Goal: Information Seeking & Learning: Learn about a topic

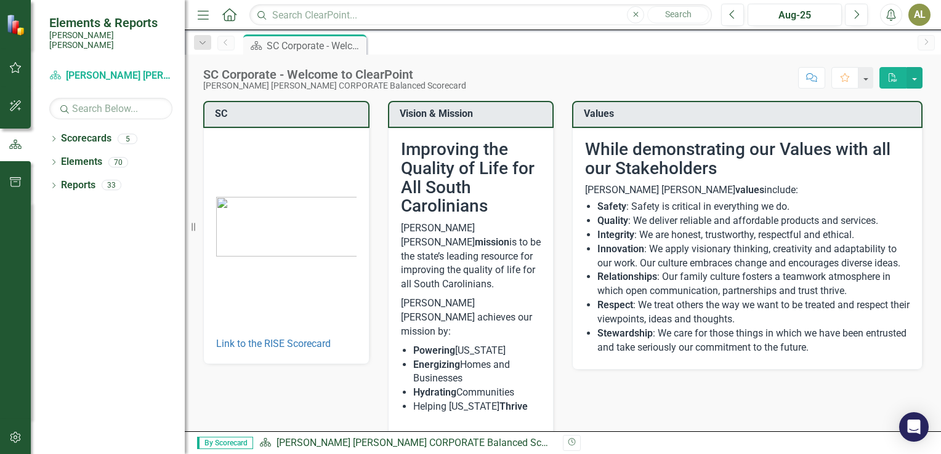
click at [811, 77] on icon "Comment" at bounding box center [811, 77] width 11 height 9
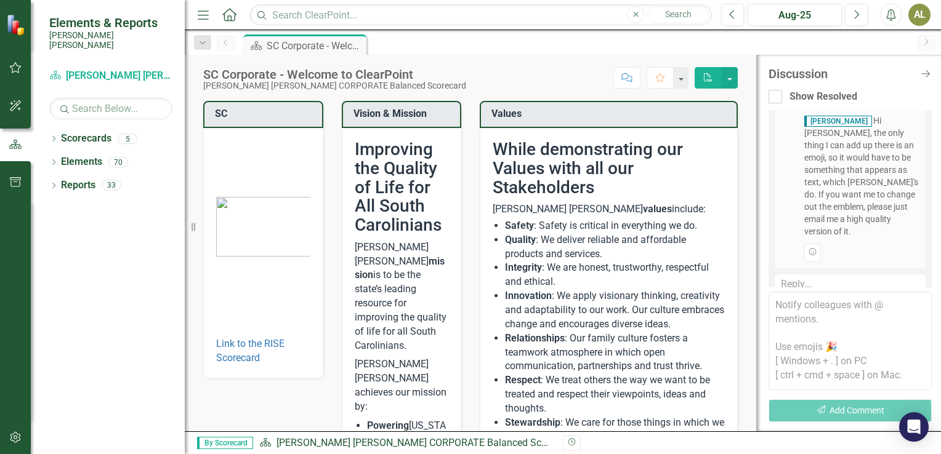
scroll to position [523, 0]
click at [917, 17] on div "AL" at bounding box center [919, 15] width 22 height 22
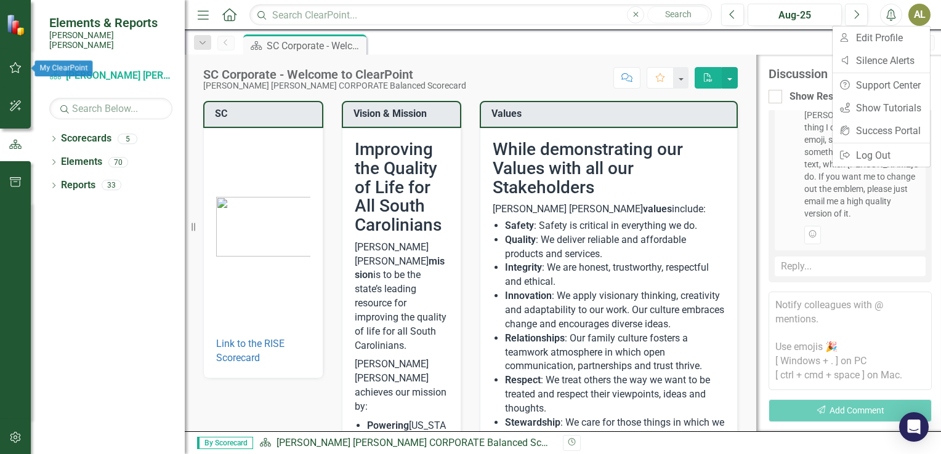
click at [11, 66] on icon "button" at bounding box center [16, 67] width 12 height 11
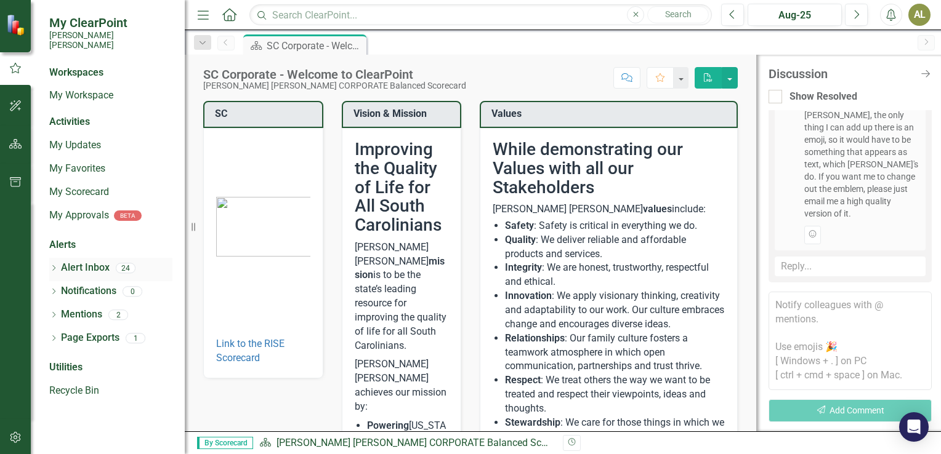
click at [86, 261] on link "Alert Inbox" at bounding box center [85, 268] width 49 height 14
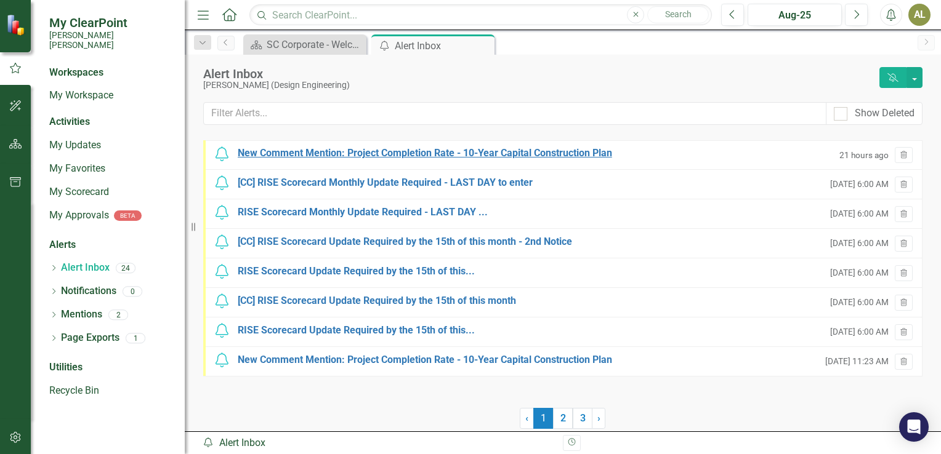
click at [611, 154] on div "New Comment Mention: Project Completion Rate - 10-Year Capital Construction Plan" at bounding box center [425, 154] width 374 height 14
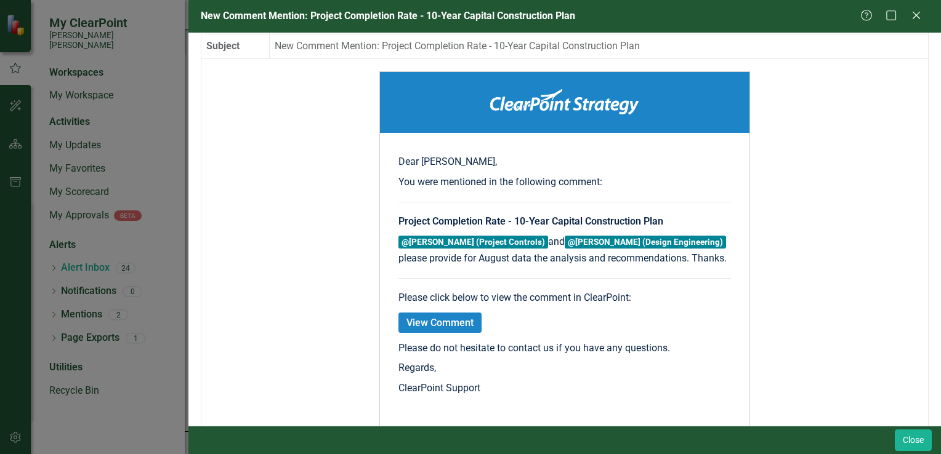
scroll to position [106, 0]
click at [442, 319] on link "View Comment" at bounding box center [439, 323] width 83 height 20
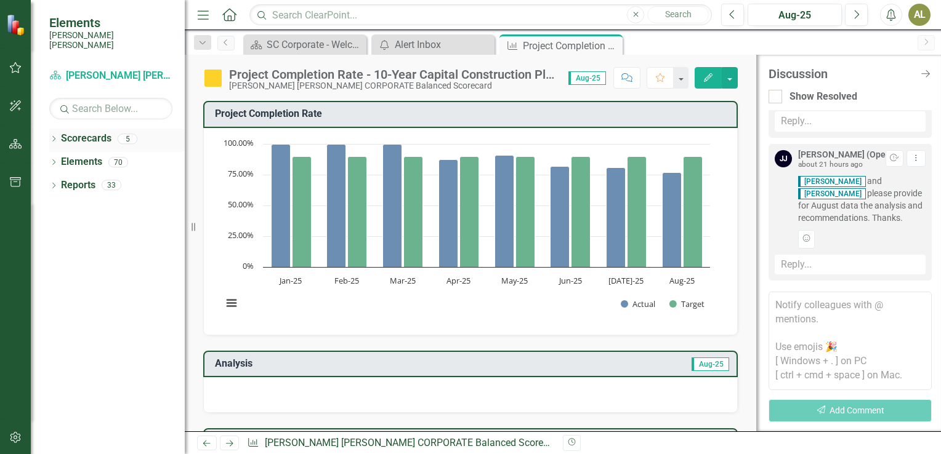
click at [54, 137] on icon "Dropdown" at bounding box center [53, 140] width 9 height 7
click at [95, 155] on link "[PERSON_NAME] [PERSON_NAME] CORPORATE Balanced Scorecard" at bounding box center [126, 162] width 117 height 14
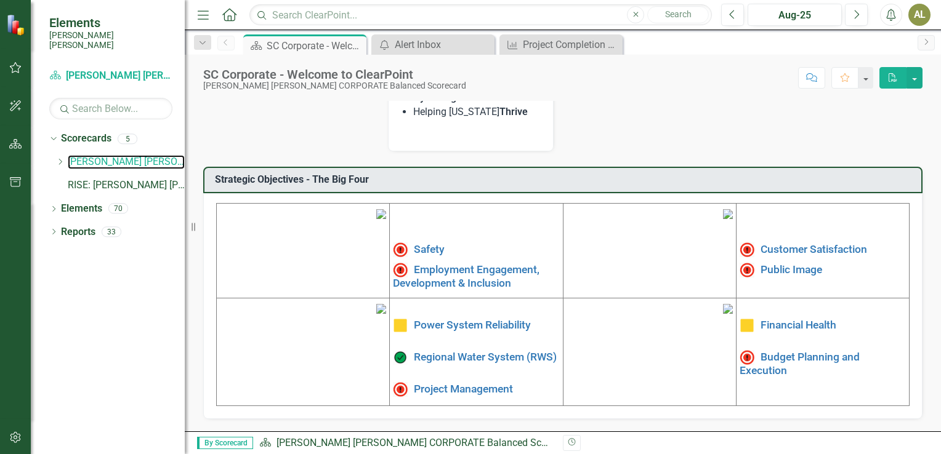
scroll to position [377, 0]
click at [448, 383] on link "Project Management" at bounding box center [463, 389] width 99 height 12
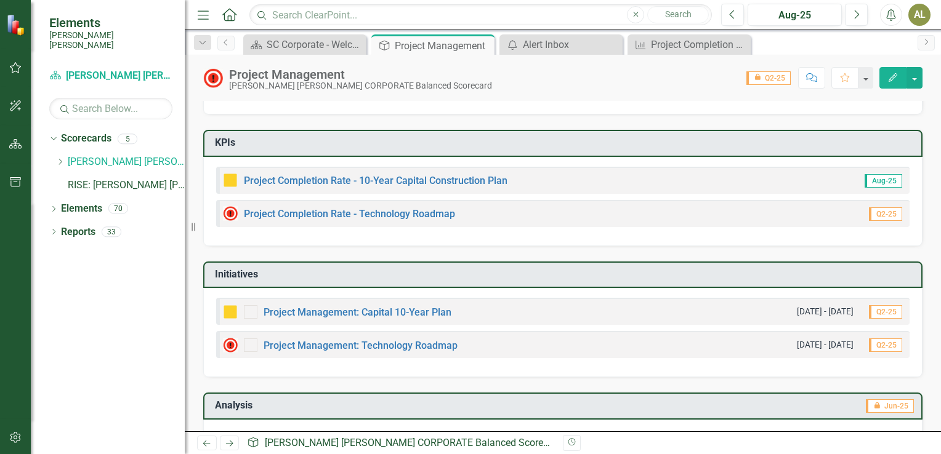
scroll to position [47, 0]
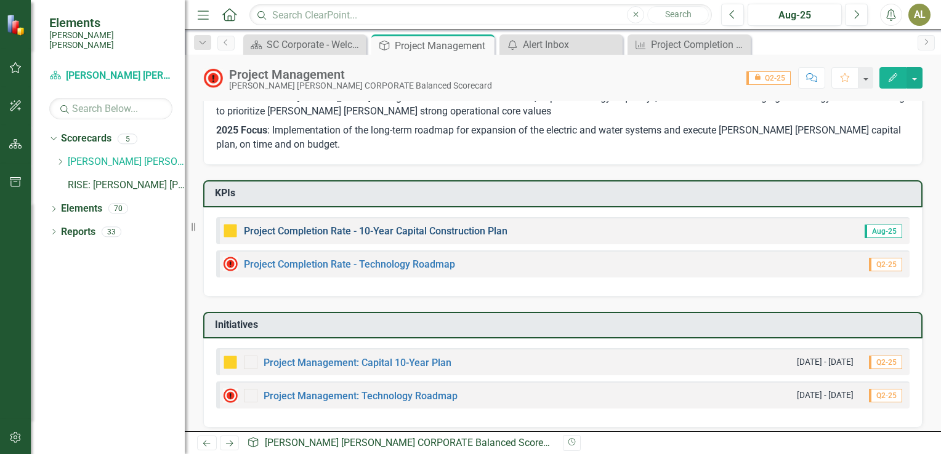
click at [441, 230] on link "Project Completion Rate - 10-Year Capital Construction Plan" at bounding box center [376, 231] width 264 height 12
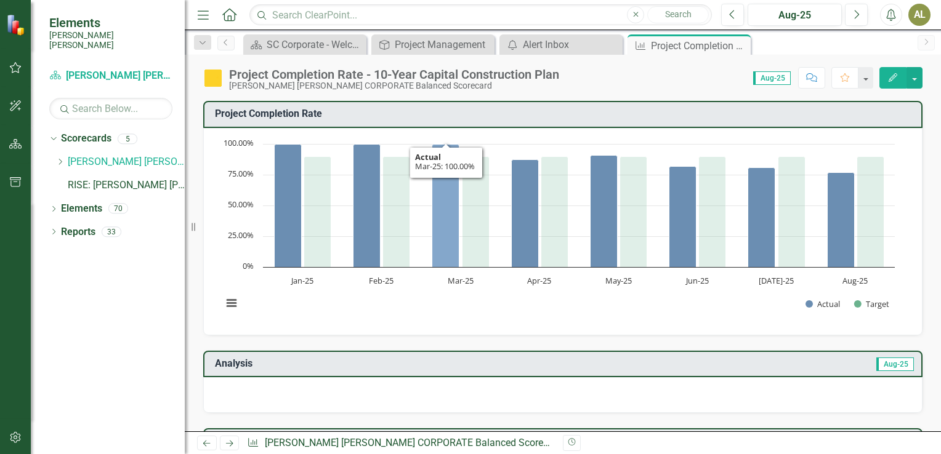
scroll to position [1, 0]
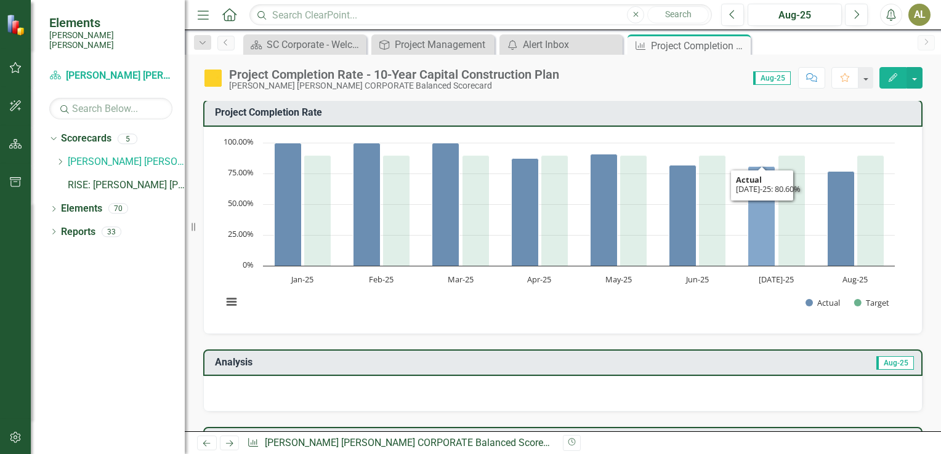
click at [765, 245] on icon "Jul-25, 80.6. Actual." at bounding box center [761, 216] width 27 height 100
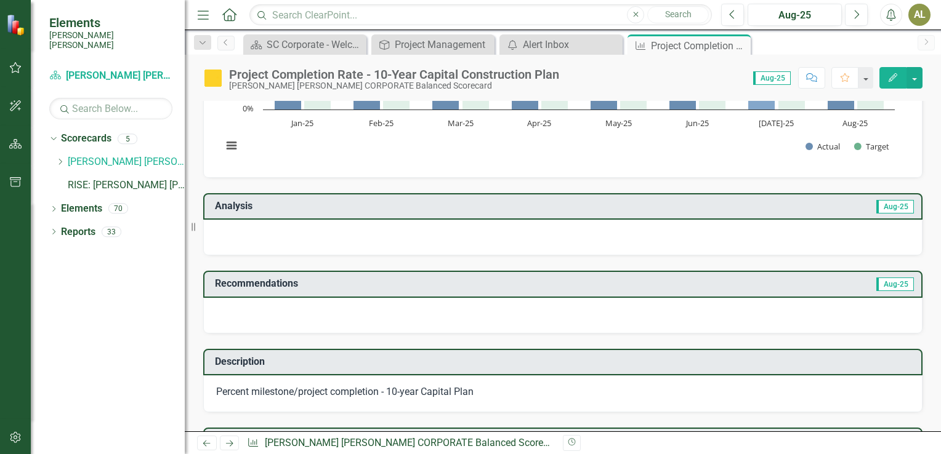
scroll to position [156, 0]
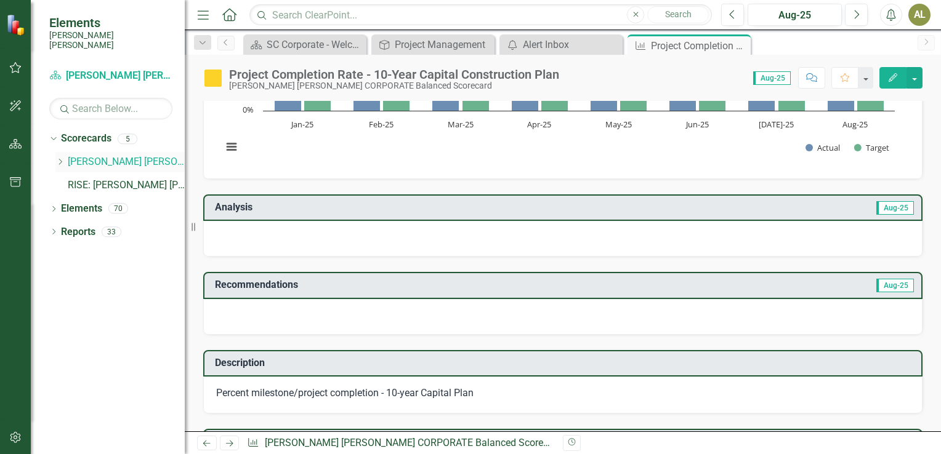
click at [73, 155] on link "[PERSON_NAME] [PERSON_NAME] CORPORATE Balanced Scorecard" at bounding box center [126, 162] width 117 height 14
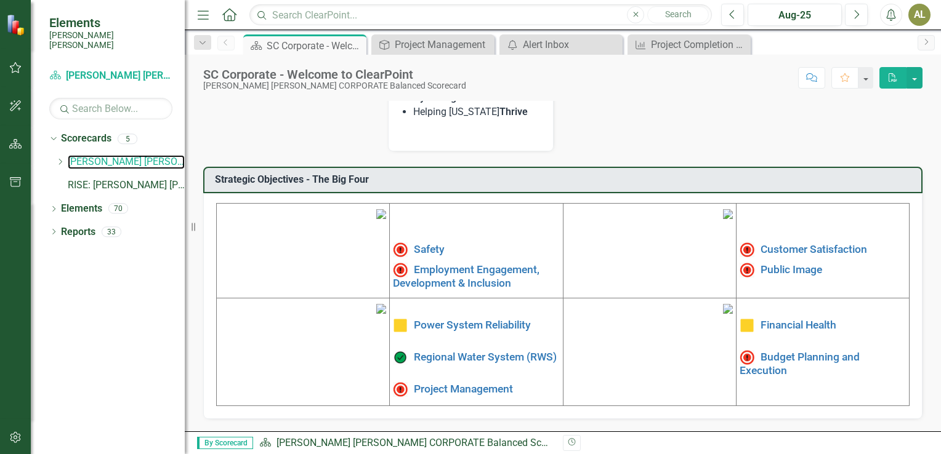
scroll to position [374, 0]
click at [451, 383] on link "Project Management" at bounding box center [463, 389] width 99 height 12
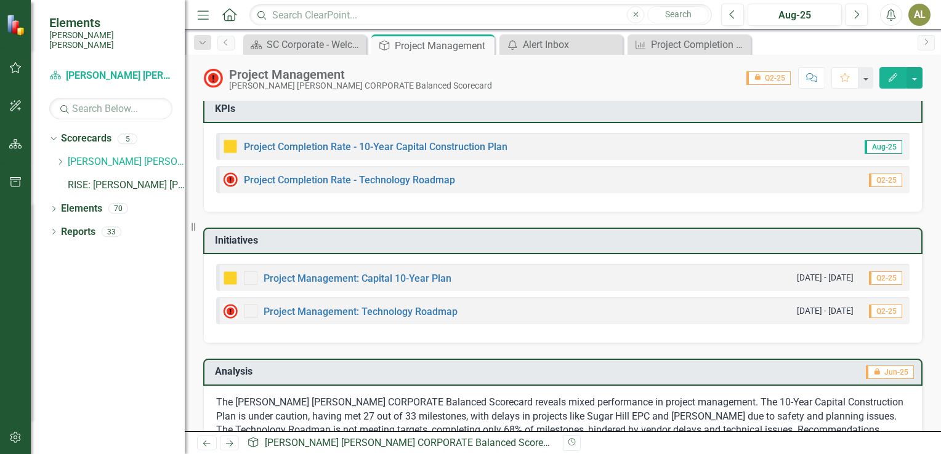
scroll to position [132, 0]
click at [409, 147] on link "Project Completion Rate - 10-Year Capital Construction Plan" at bounding box center [376, 146] width 264 height 12
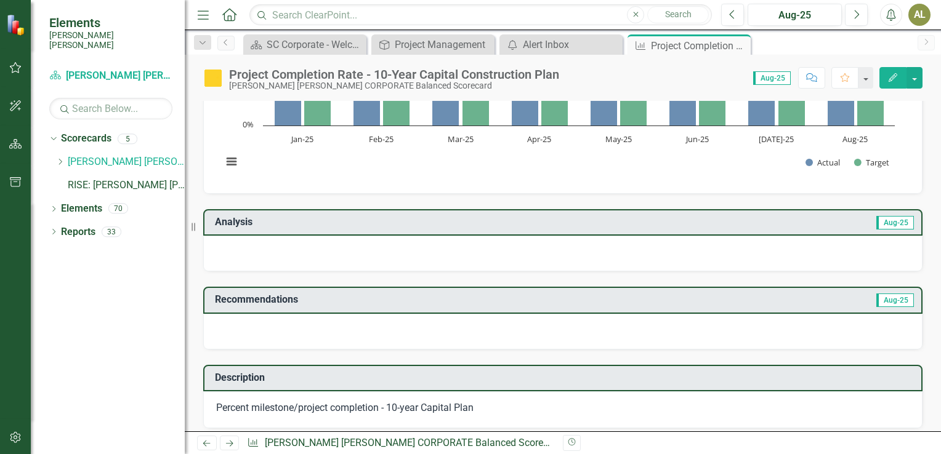
scroll to position [140, 0]
click at [414, 251] on div at bounding box center [562, 255] width 719 height 36
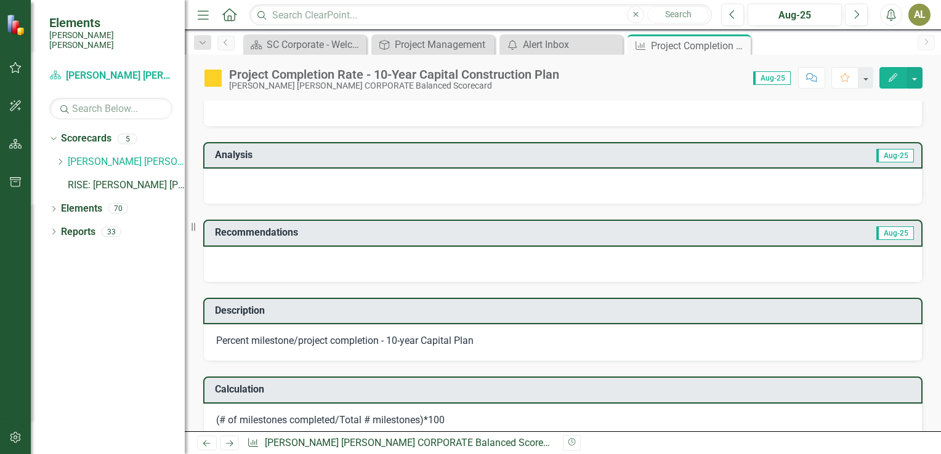
scroll to position [209, 0]
click at [273, 259] on div at bounding box center [562, 264] width 719 height 36
click at [348, 258] on div at bounding box center [562, 264] width 719 height 36
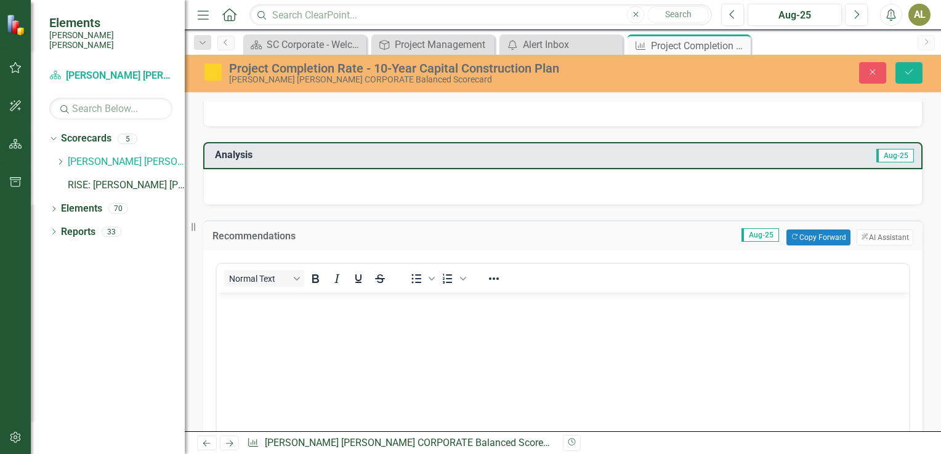
scroll to position [0, 0]
click at [245, 324] on body "Rich Text Area. Press ALT-0 for help." at bounding box center [563, 384] width 692 height 185
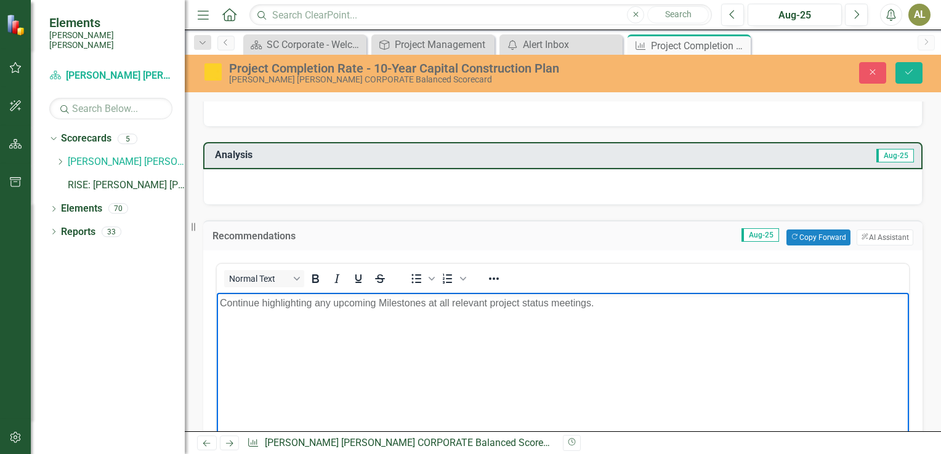
click at [274, 183] on div at bounding box center [562, 187] width 719 height 36
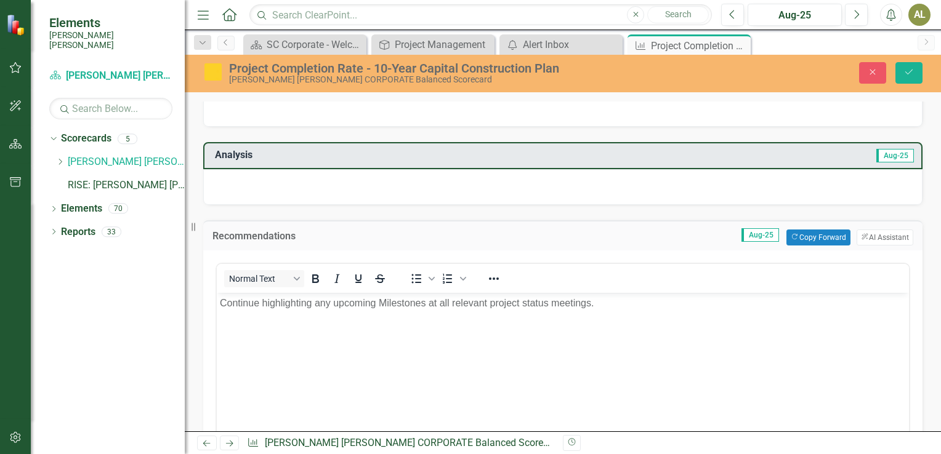
click at [274, 183] on div at bounding box center [562, 187] width 719 height 36
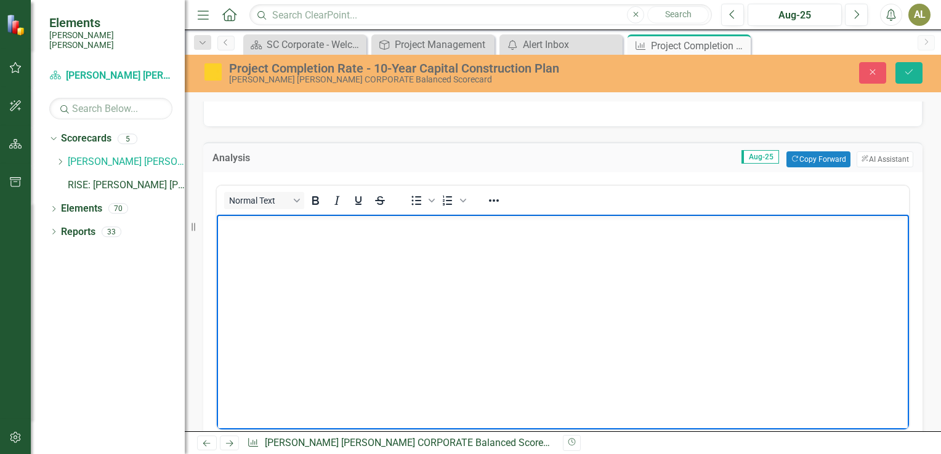
click at [256, 235] on body "Rich Text Area. Press ALT-0 for help." at bounding box center [563, 307] width 692 height 185
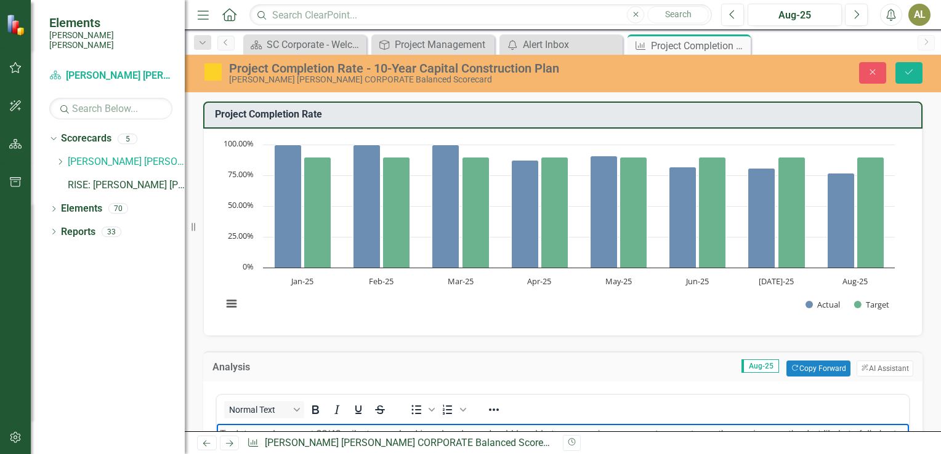
scroll to position [209, 0]
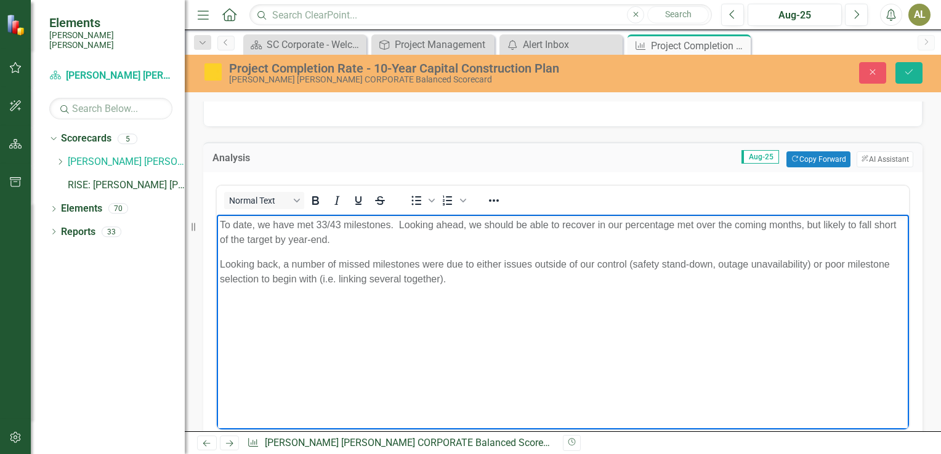
click at [806, 267] on p "Looking back, a number of missed milestones were due to either issues outside o…" at bounding box center [563, 272] width 686 height 30
click at [497, 281] on p "Looking back, a number of missed milestones were due to either issues outside o…" at bounding box center [563, 272] width 686 height 30
